Goal: Book appointment/travel/reservation

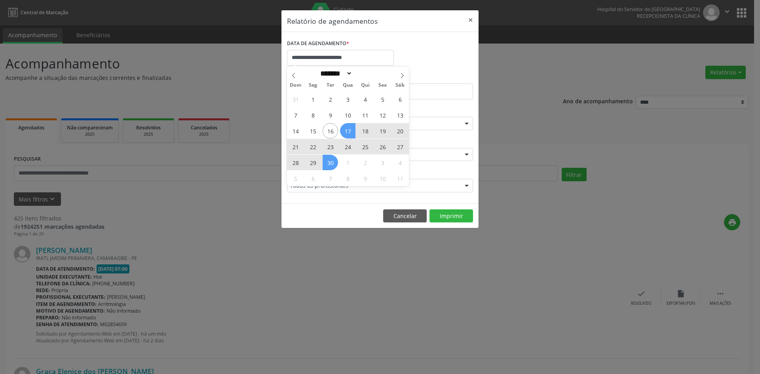
select select "*"
click at [349, 130] on span "17" at bounding box center [347, 130] width 15 height 15
type input "**********"
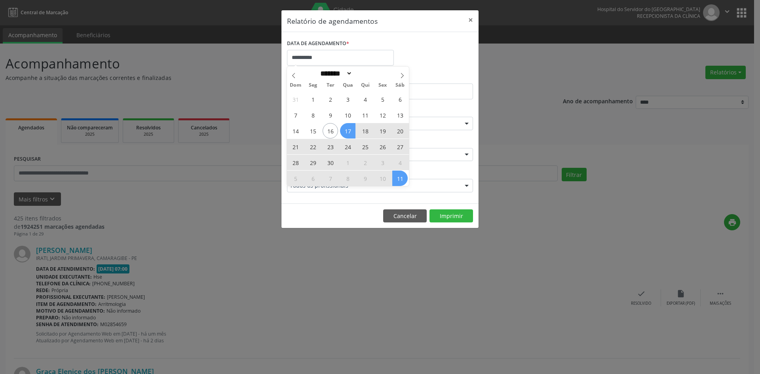
drag, startPoint x: 349, startPoint y: 130, endPoint x: 400, endPoint y: 178, distance: 70.0
click at [400, 178] on div "31 1 2 3 4 5 6 7 8 9 10 11 12 13 14 15 16 17 18 19 20 21 22 23 24 25 26 27 28 2…" at bounding box center [348, 138] width 122 height 95
click at [400, 178] on span "11" at bounding box center [399, 177] width 15 height 15
select select "*"
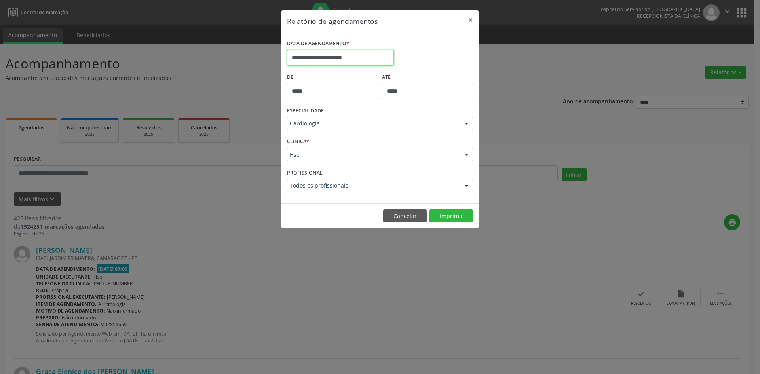
click at [369, 54] on input "**********" at bounding box center [340, 58] width 107 height 16
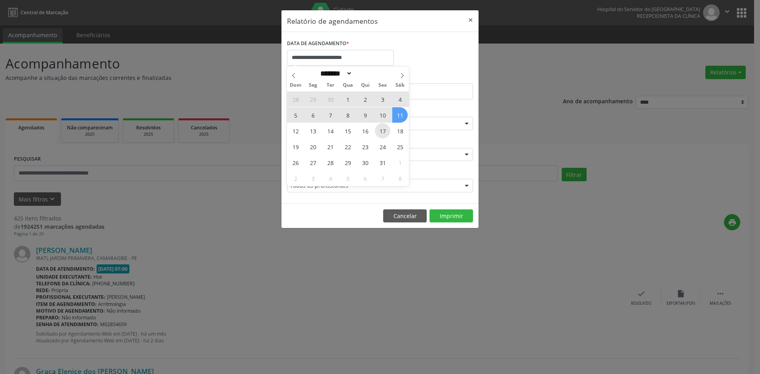
click at [378, 130] on span "17" at bounding box center [382, 130] width 15 height 15
type input "**********"
drag, startPoint x: 385, startPoint y: 133, endPoint x: 293, endPoint y: 75, distance: 108.8
click at [293, 75] on div "******* ********* ***** ***** **** ***** ***** ****** ******** ******* ********…" at bounding box center [348, 125] width 122 height 119
click at [293, 75] on icon at bounding box center [293, 75] width 3 height 5
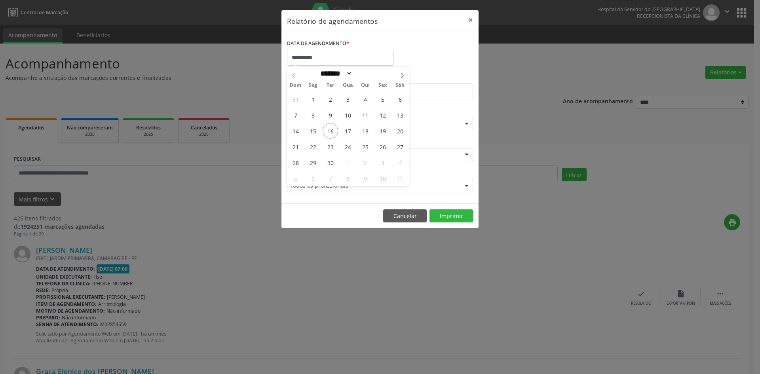
click at [293, 75] on icon at bounding box center [293, 75] width 3 height 5
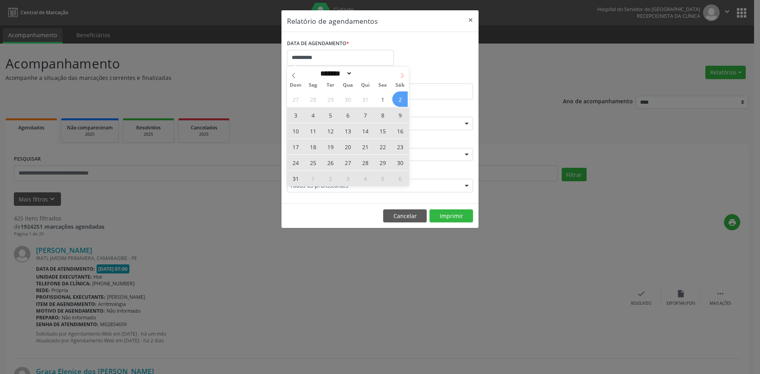
click at [402, 70] on span at bounding box center [401, 72] width 13 height 13
select select "*"
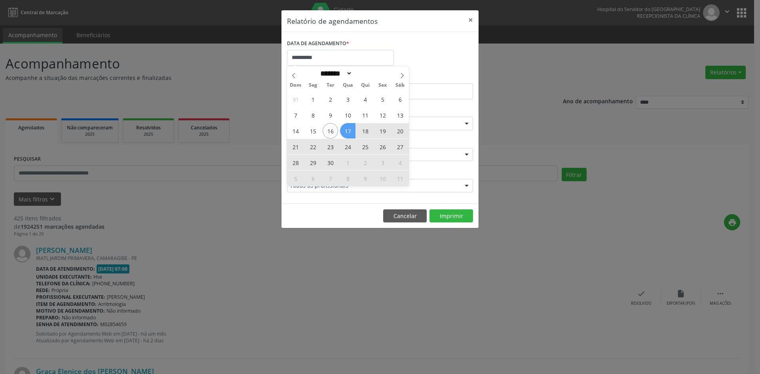
click at [347, 131] on span "17" at bounding box center [347, 130] width 15 height 15
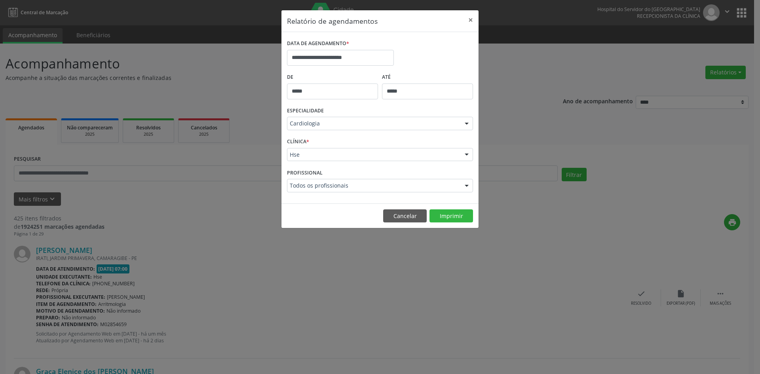
click at [347, 131] on div "ESPECIALIDADE Cardiologia Todas as especialidades Alergologia Angiologia Arritm…" at bounding box center [380, 120] width 190 height 31
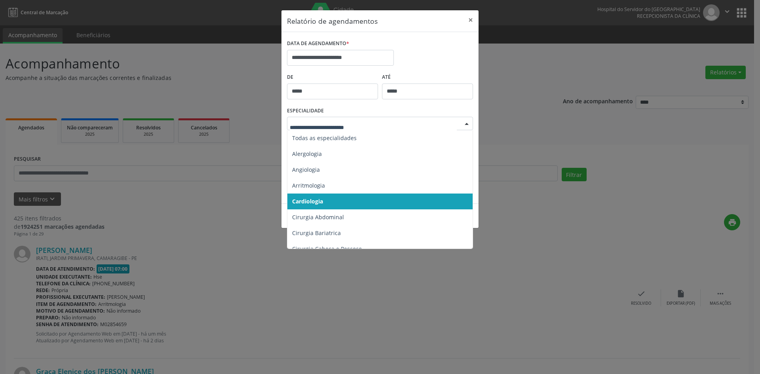
click at [468, 123] on div at bounding box center [466, 123] width 12 height 13
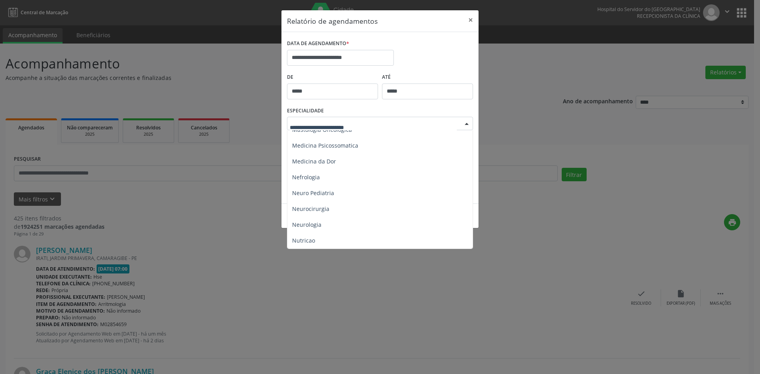
scroll to position [712, 0]
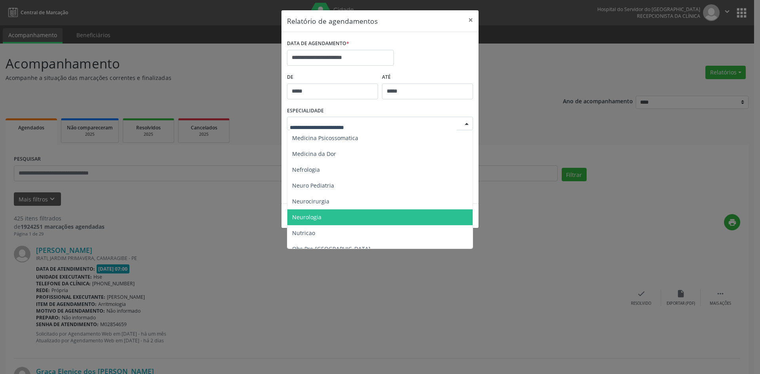
click at [323, 217] on span "Neurologia" at bounding box center [380, 217] width 186 height 16
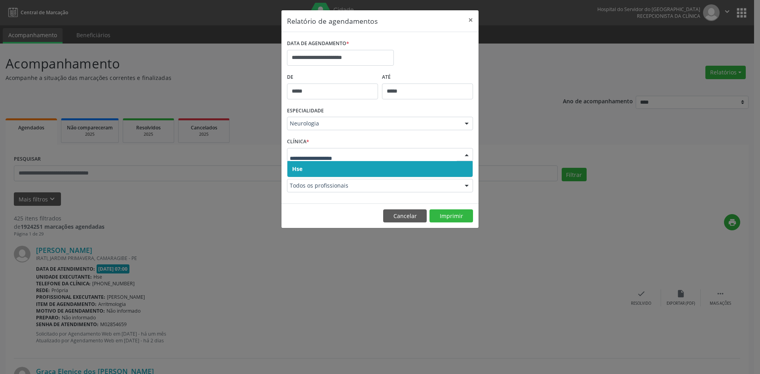
drag, startPoint x: 294, startPoint y: 171, endPoint x: 294, endPoint y: 163, distance: 8.7
click at [294, 170] on span "Hse" at bounding box center [297, 169] width 10 height 8
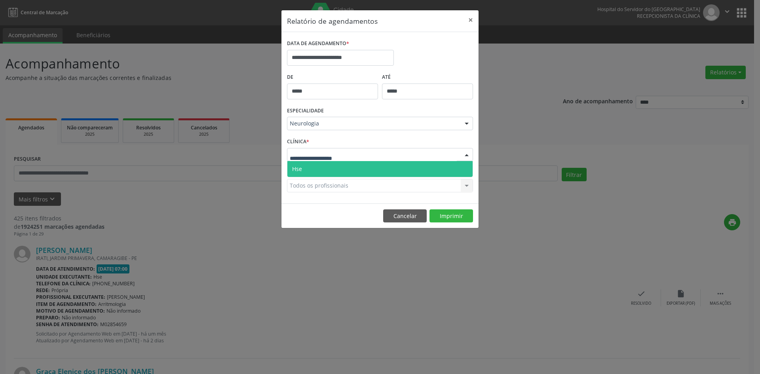
click at [299, 169] on span "Hse" at bounding box center [297, 169] width 10 height 8
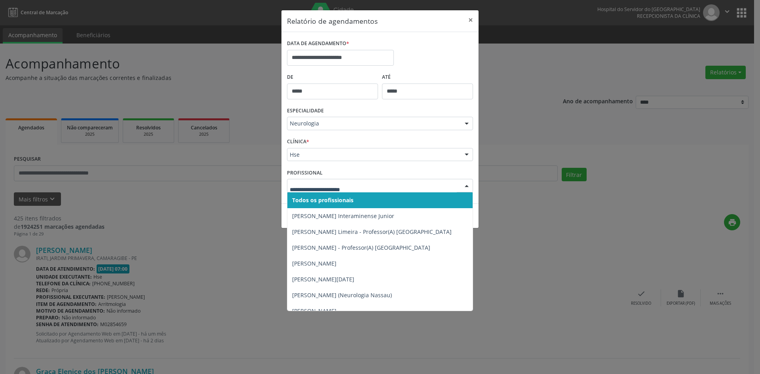
click at [306, 201] on span "Todos os profissionais" at bounding box center [322, 200] width 61 height 8
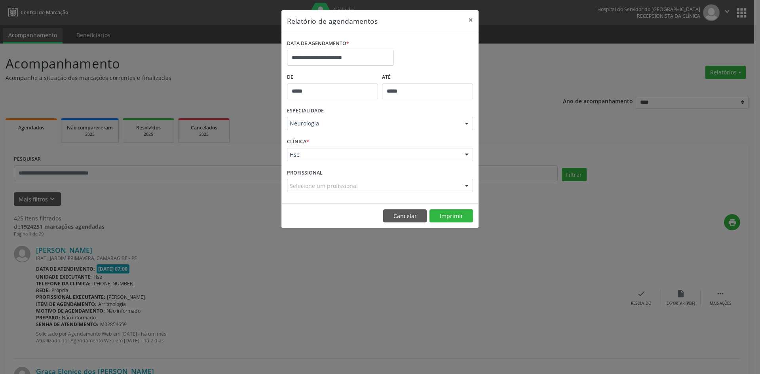
drag, startPoint x: 306, startPoint y: 190, endPoint x: 308, endPoint y: 202, distance: 12.0
click at [306, 192] on div "Selecione um profissional Todos os profissionais [PERSON_NAME] Interaminense [P…" at bounding box center [380, 185] width 186 height 13
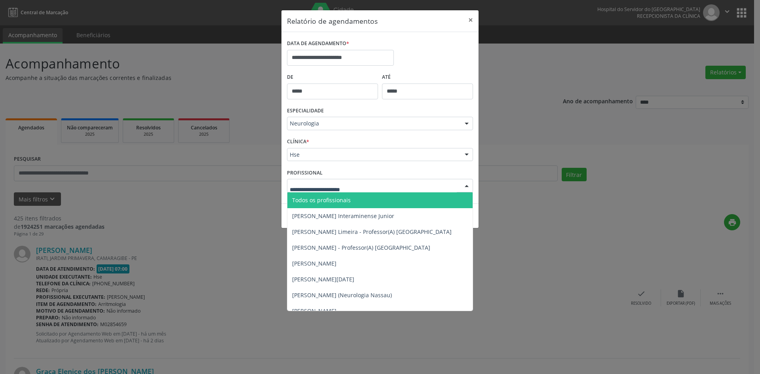
click at [308, 203] on span "Todos os profissionais" at bounding box center [321, 200] width 59 height 8
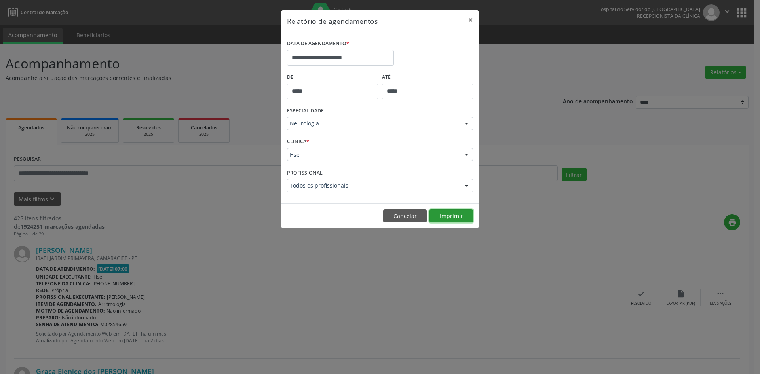
click at [444, 216] on button "Imprimir" at bounding box center [451, 215] width 44 height 13
